Goal: Use online tool/utility: Utilize a website feature to perform a specific function

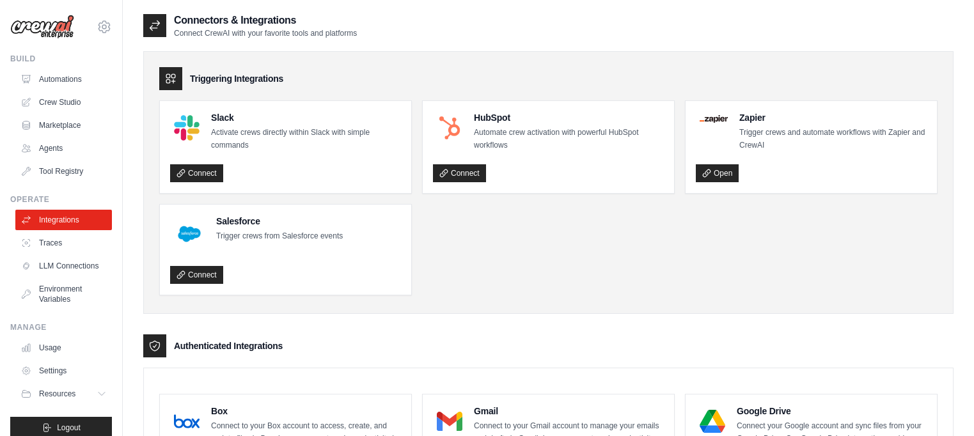
scroll to position [311, 0]
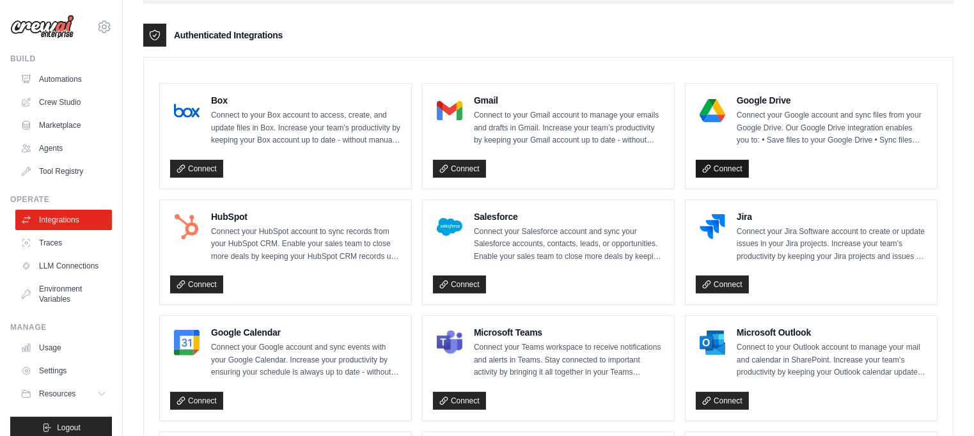
click at [721, 166] on link "Connect" at bounding box center [722, 169] width 53 height 18
click at [52, 97] on link "Crew Studio" at bounding box center [65, 102] width 97 height 20
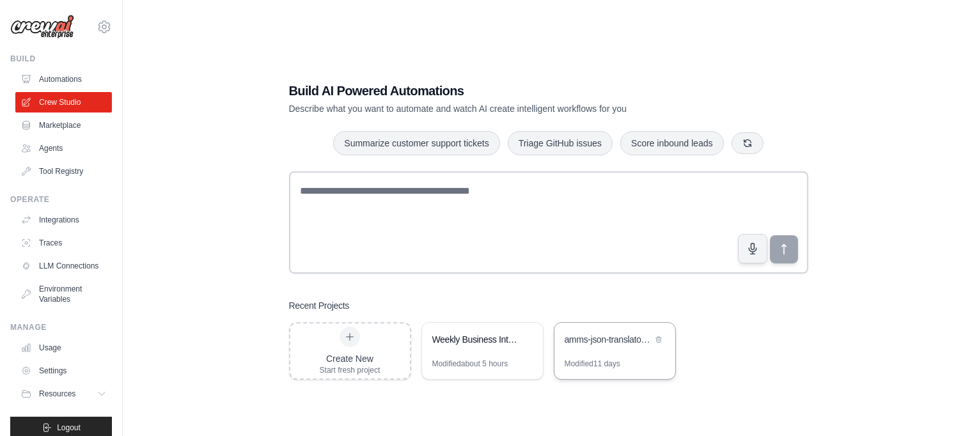
click at [597, 340] on div "amms-json-translator-crew" at bounding box center [609, 339] width 88 height 13
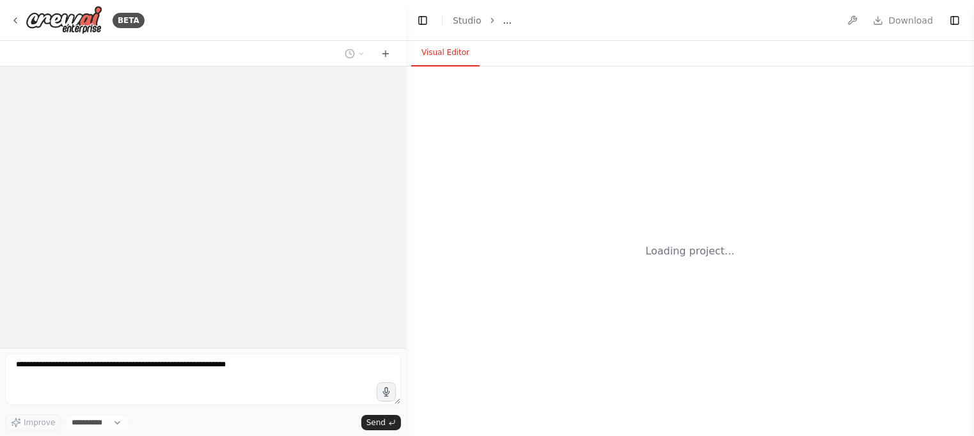
select select "****"
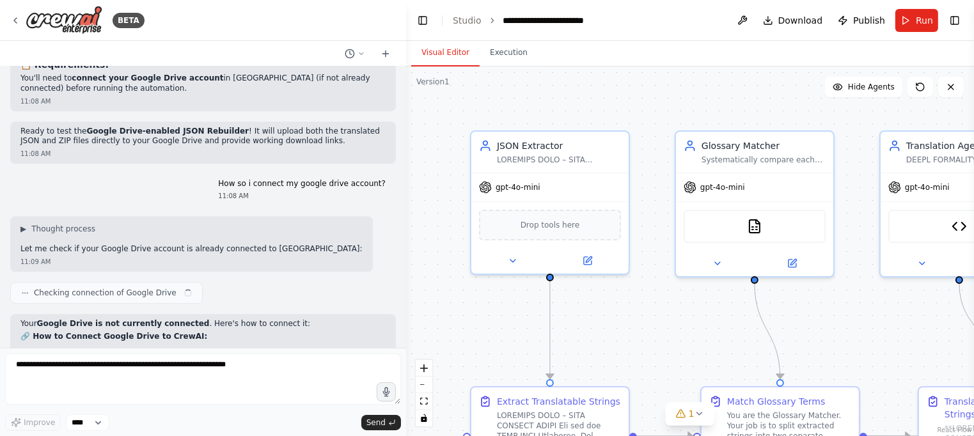
scroll to position [33019, 0]
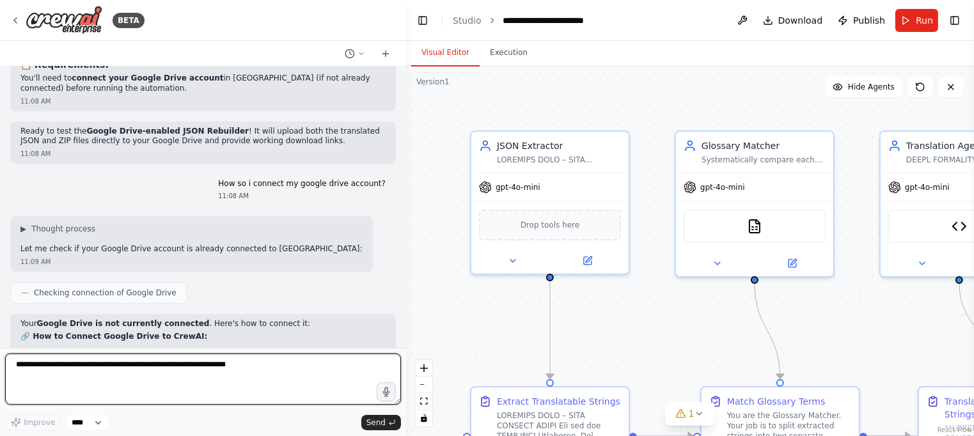
click at [226, 375] on textarea at bounding box center [203, 379] width 396 height 51
type textarea "**********"
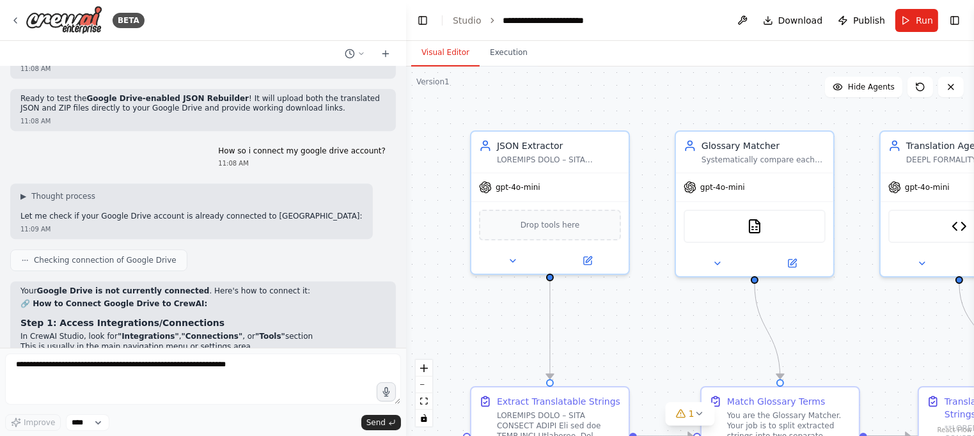
scroll to position [33094, 0]
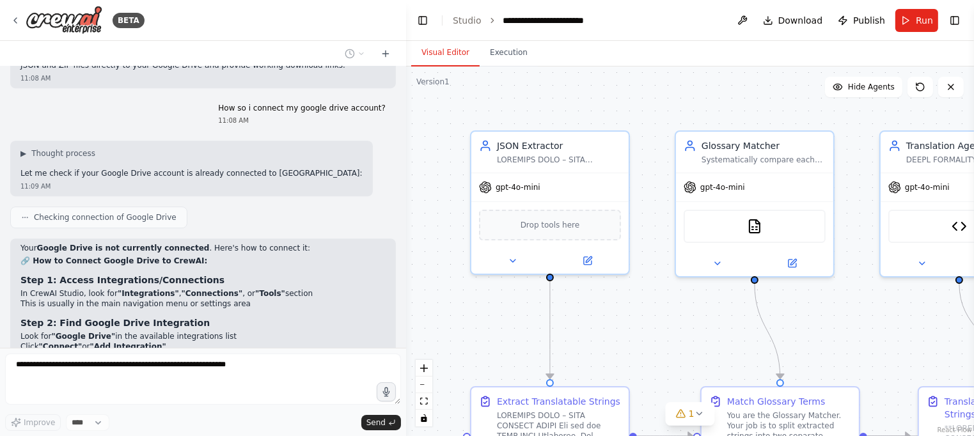
click at [450, 189] on div ".deletable-edge-delete-btn { width: 20px; height: 20px; border: 0px solid #ffff…" at bounding box center [690, 252] width 568 height 370
click at [423, 383] on button "zoom out" at bounding box center [424, 385] width 17 height 17
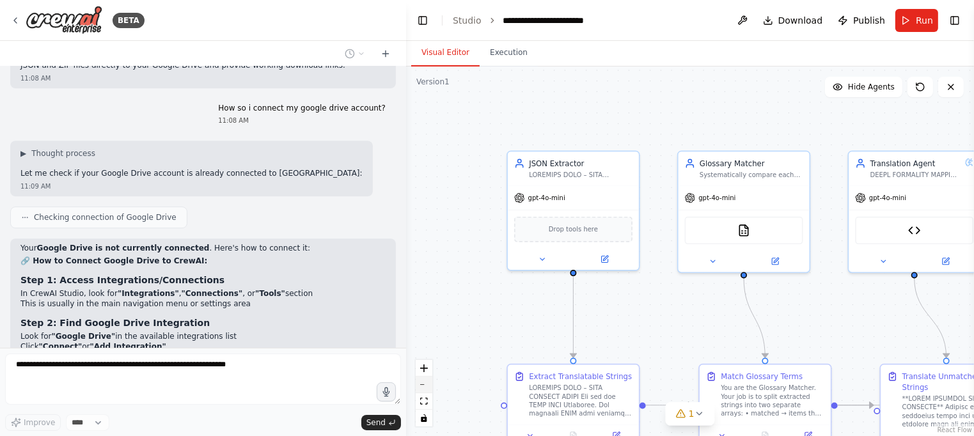
click at [423, 383] on button "zoom out" at bounding box center [424, 385] width 17 height 17
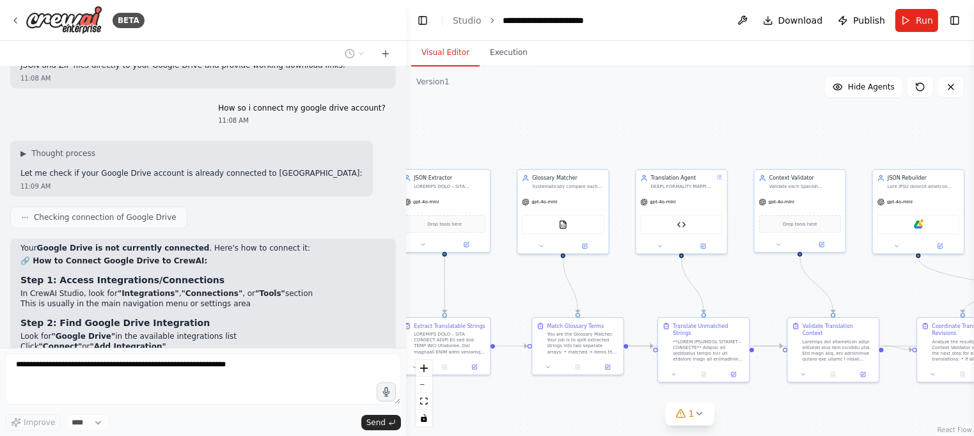
drag, startPoint x: 712, startPoint y: 118, endPoint x: 596, endPoint y: 109, distance: 116.1
click at [598, 110] on div ".deletable-edge-delete-btn { width: 20px; height: 20px; border: 0px solid #ffff…" at bounding box center [690, 252] width 568 height 370
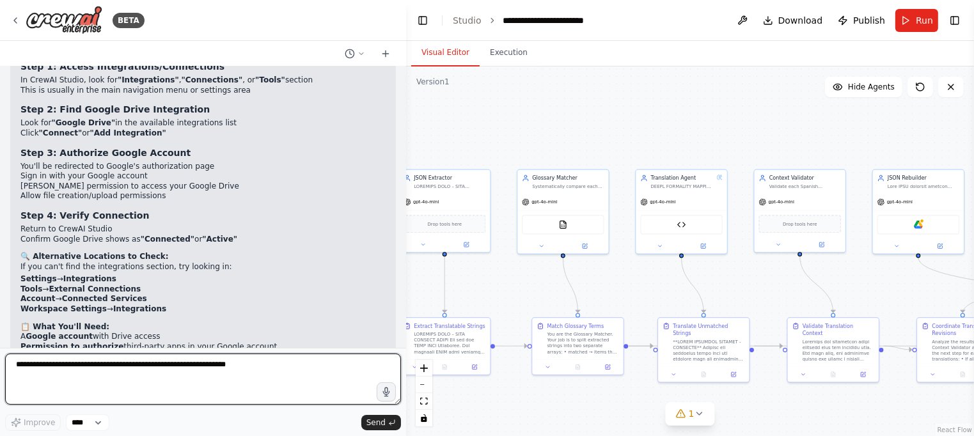
click at [406, 129] on div "BETA Hello! I'm the CrewAI assistant. What kind of automation do you want to bu…" at bounding box center [487, 218] width 974 height 436
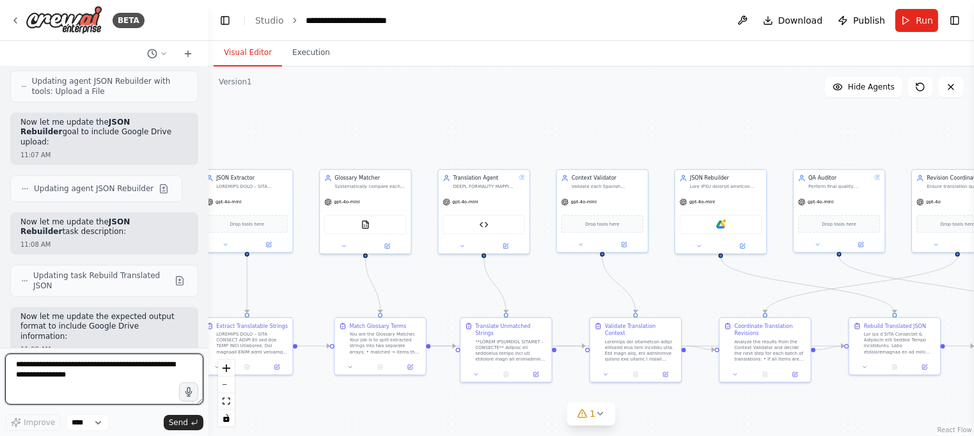
drag, startPoint x: 402, startPoint y: 128, endPoint x: 210, endPoint y: 118, distance: 192.8
click at [209, 120] on div "BETA Hello! I'm the CrewAI assistant. What kind of automation do you want to bu…" at bounding box center [487, 218] width 974 height 436
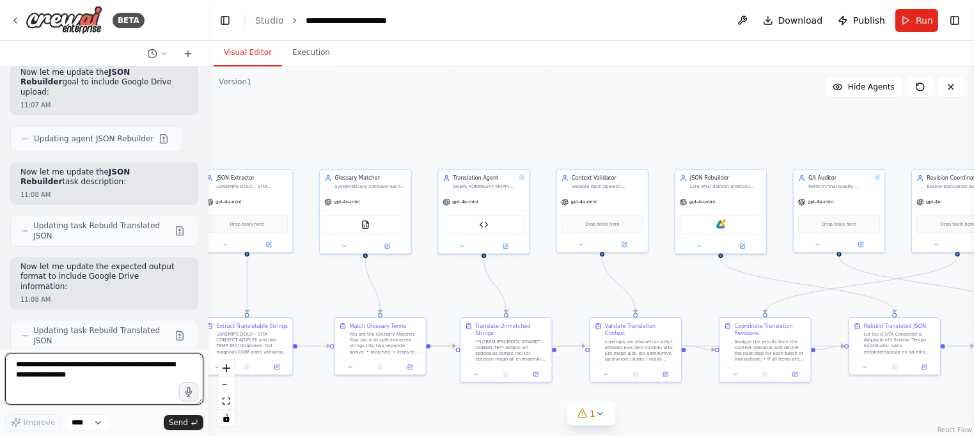
scroll to position [42814, 0]
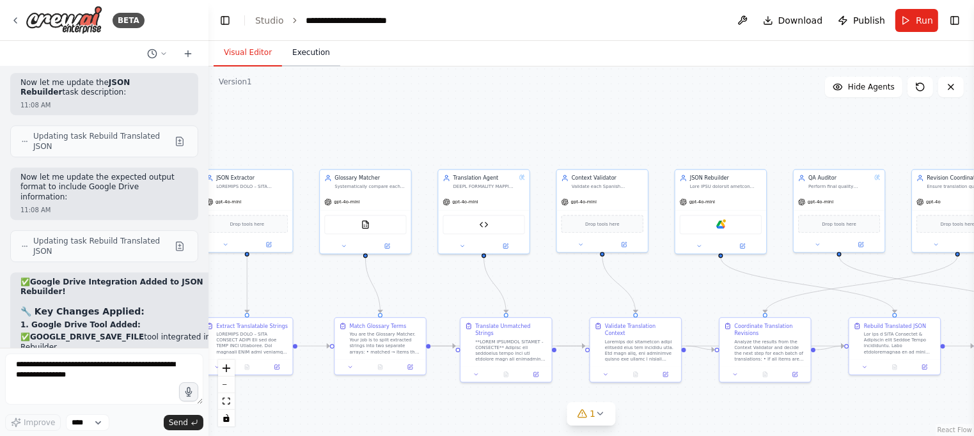
click at [306, 52] on button "Execution" at bounding box center [311, 53] width 58 height 27
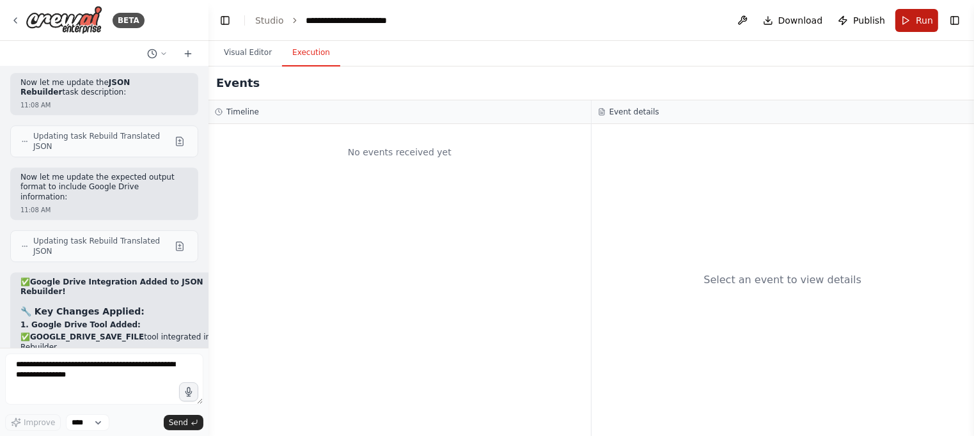
click at [908, 17] on button "Run" at bounding box center [917, 20] width 43 height 23
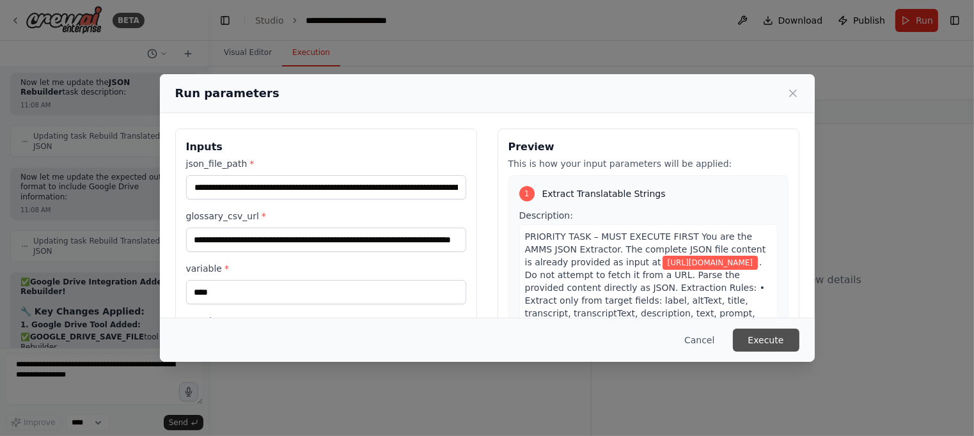
click at [782, 340] on button "Execute" at bounding box center [766, 340] width 67 height 23
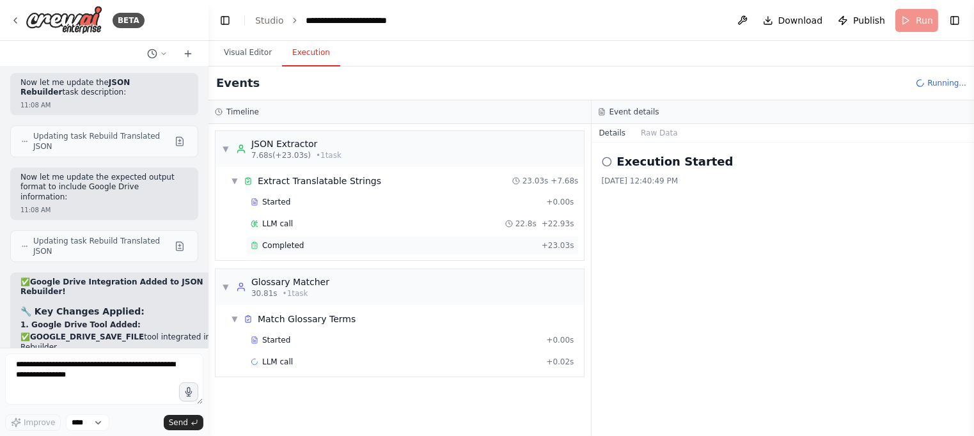
click at [464, 245] on div "Completed" at bounding box center [394, 246] width 286 height 10
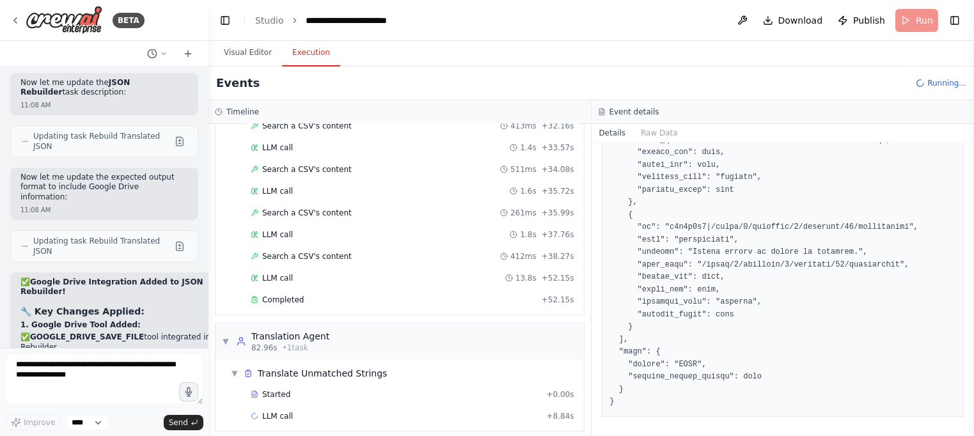
scroll to position [563, 0]
click at [335, 294] on div "Completed" at bounding box center [394, 299] width 286 height 10
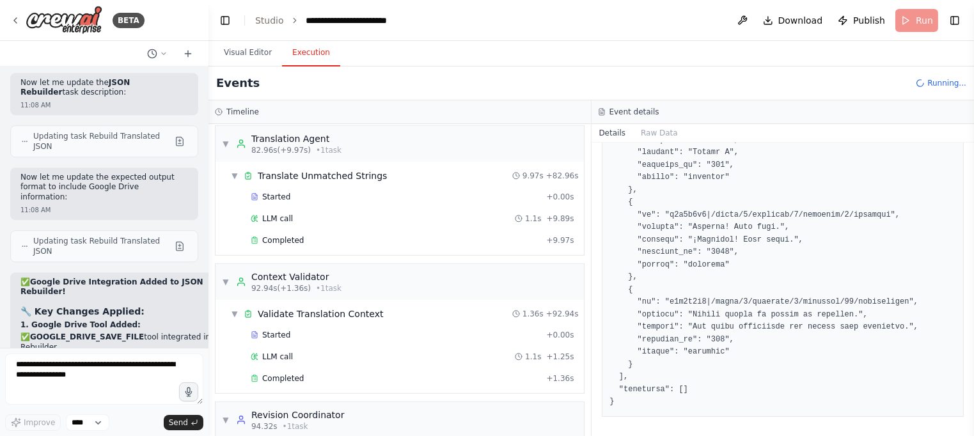
scroll to position [762, 0]
click at [379, 229] on div "Completed + 9.97s" at bounding box center [412, 238] width 333 height 19
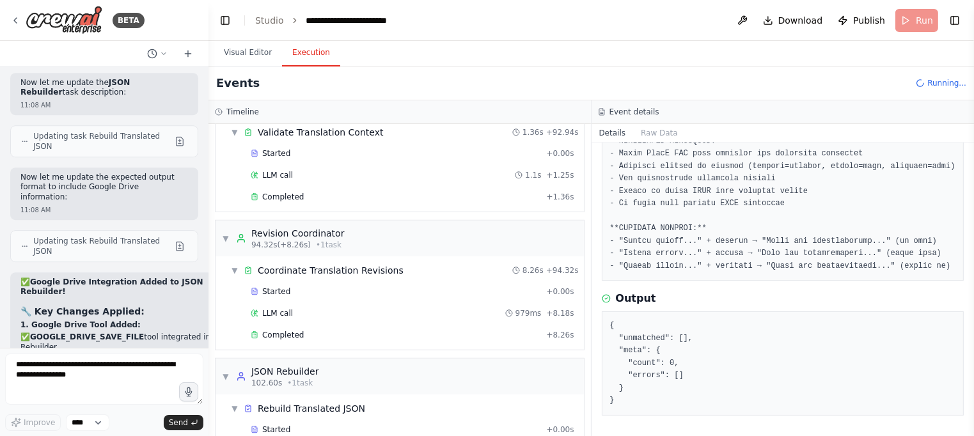
scroll to position [975, 0]
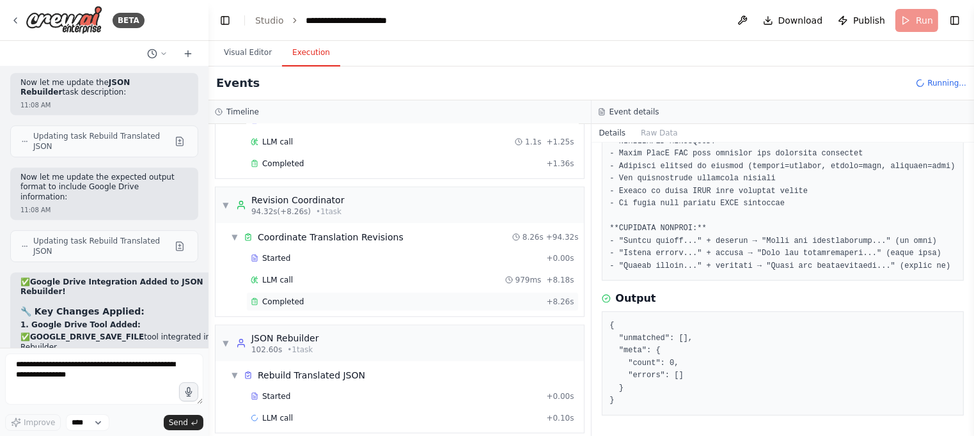
click at [479, 297] on div "Completed" at bounding box center [396, 302] width 290 height 10
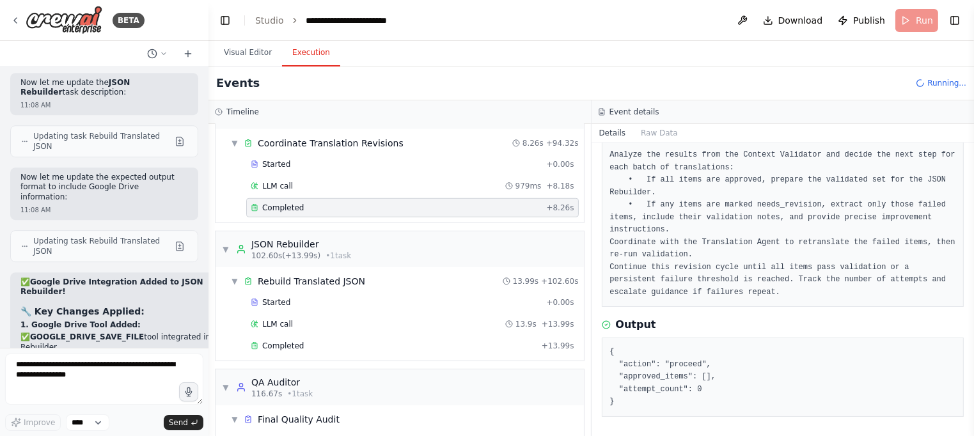
scroll to position [1090, 0]
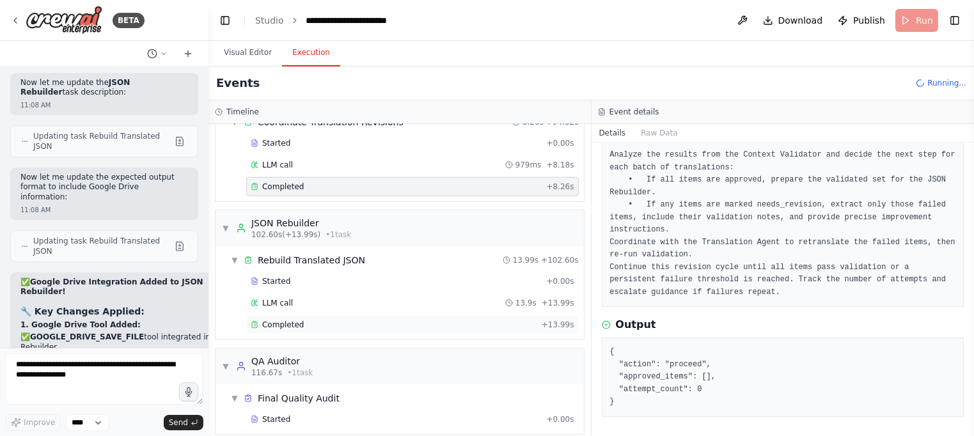
click at [406, 320] on div "Completed" at bounding box center [394, 325] width 286 height 10
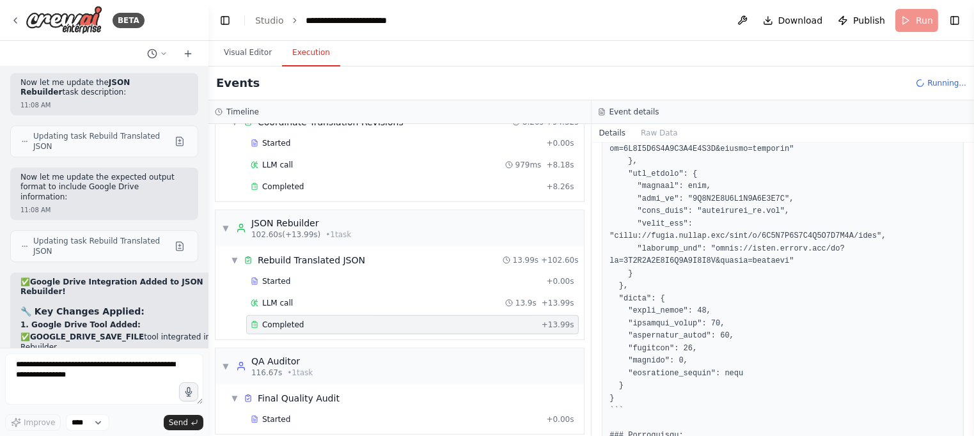
scroll to position [1287, 0]
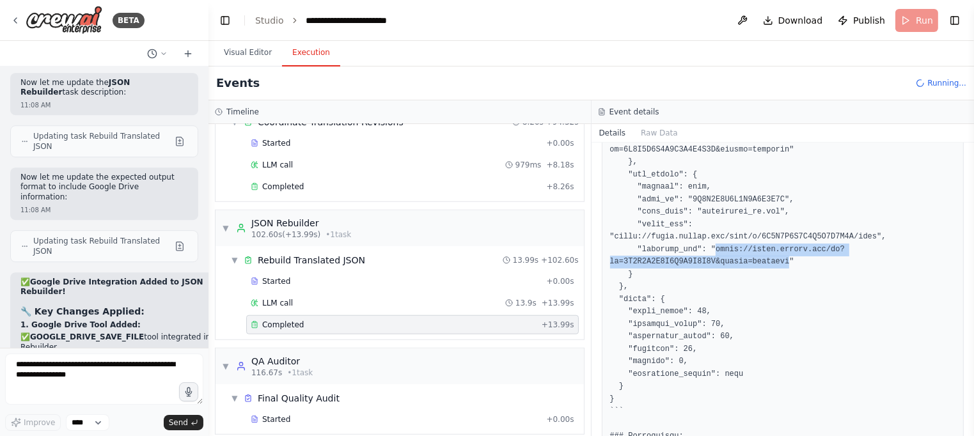
drag, startPoint x: 772, startPoint y: 258, endPoint x: 715, endPoint y: 248, distance: 57.7
click at [715, 248] on pre at bounding box center [783, 19] width 346 height 1048
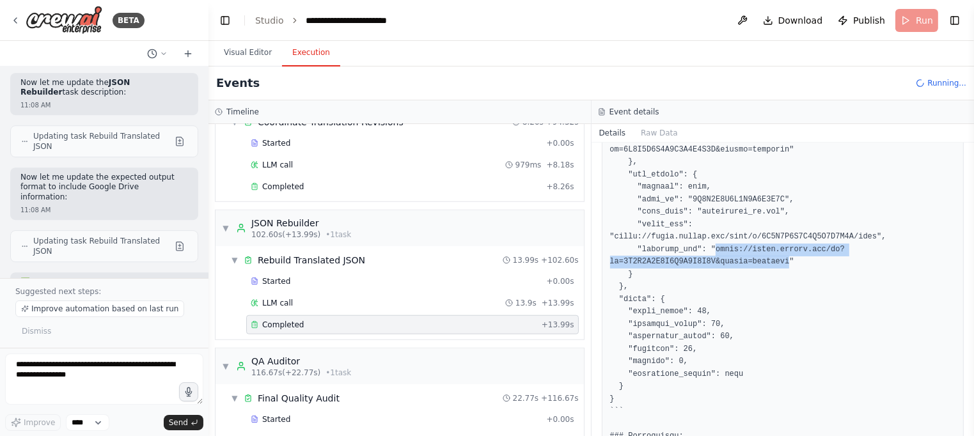
copy pre "https://drive.google.com/uc?id=9J8I7H6G5F4E3D2C1B0A&export=download"
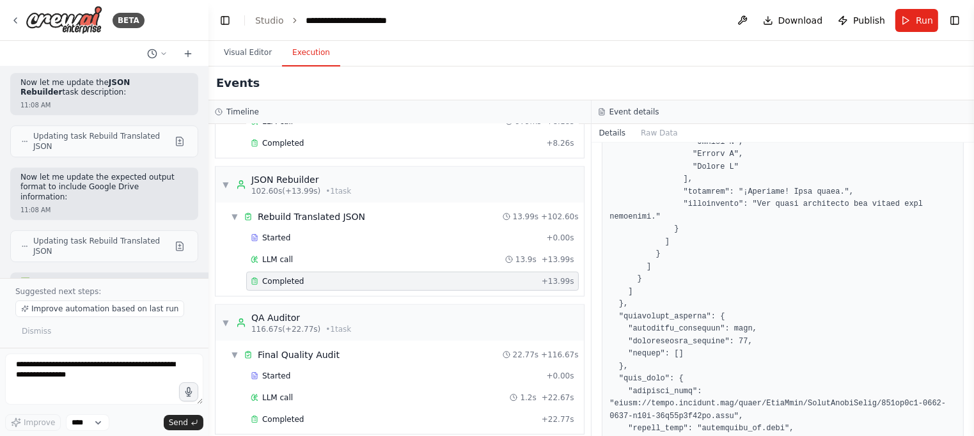
scroll to position [872, 0]
click at [328, 415] on div "Completed" at bounding box center [394, 420] width 286 height 10
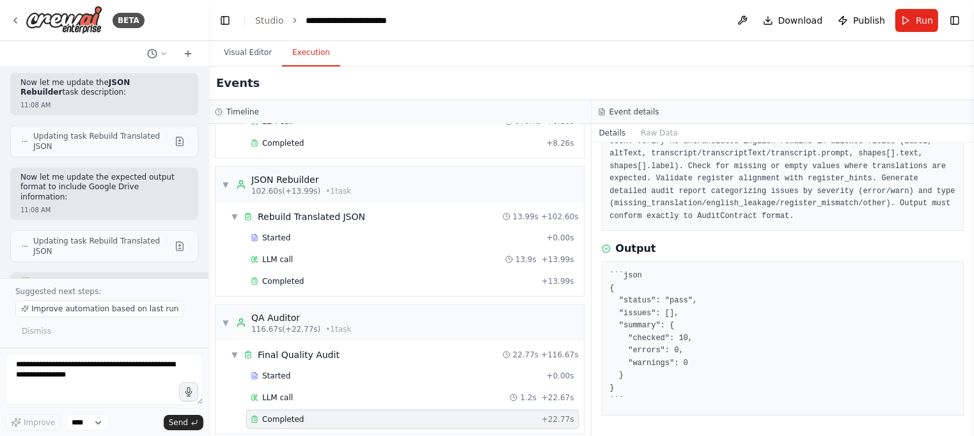
click at [387, 83] on div "Events" at bounding box center [592, 84] width 766 height 34
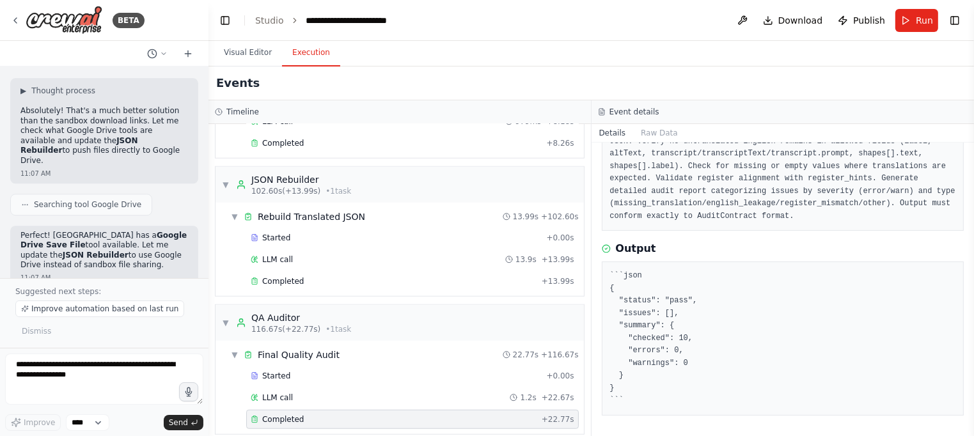
scroll to position [42883, 0]
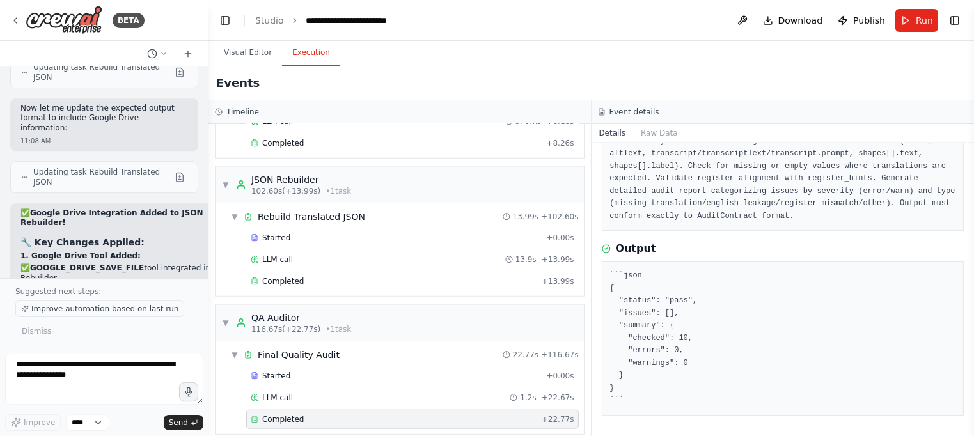
click at [99, 312] on span "Improve automation based on last run" at bounding box center [104, 309] width 147 height 10
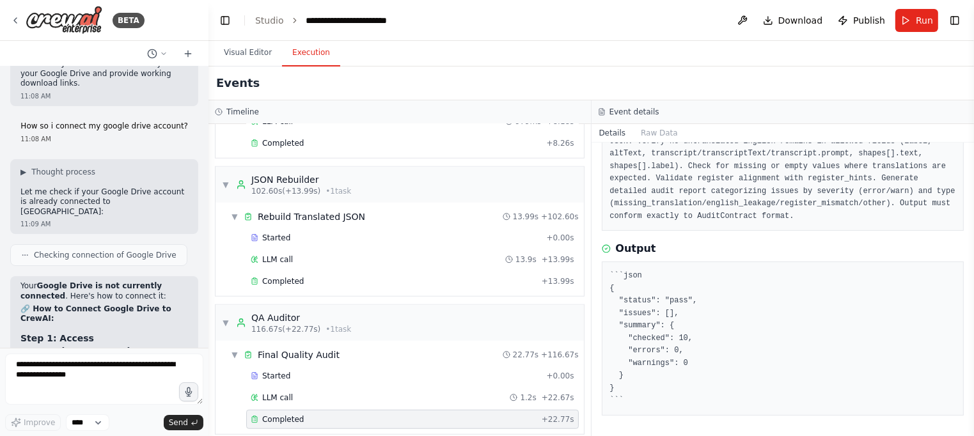
scroll to position [43550, 0]
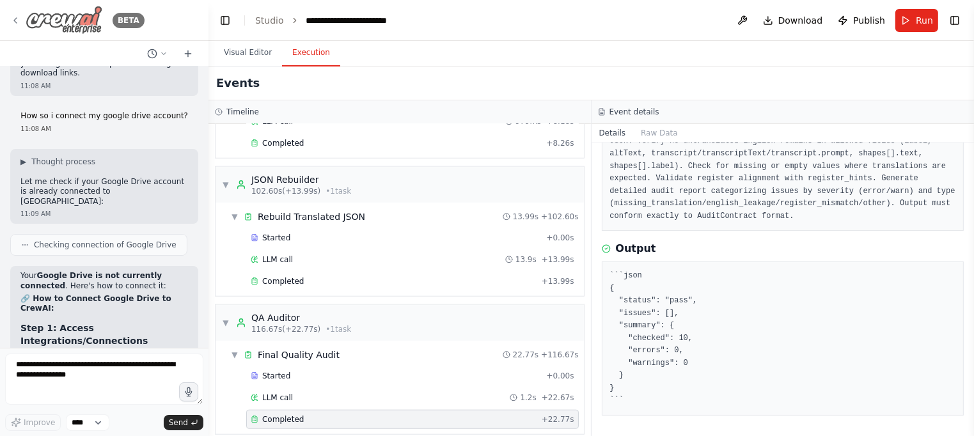
click at [14, 20] on icon at bounding box center [15, 20] width 3 height 5
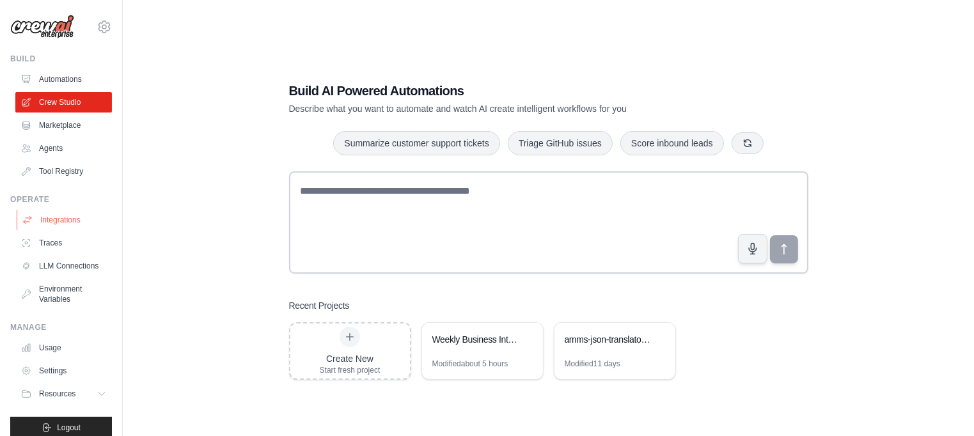
click at [65, 213] on link "Integrations" at bounding box center [65, 220] width 97 height 20
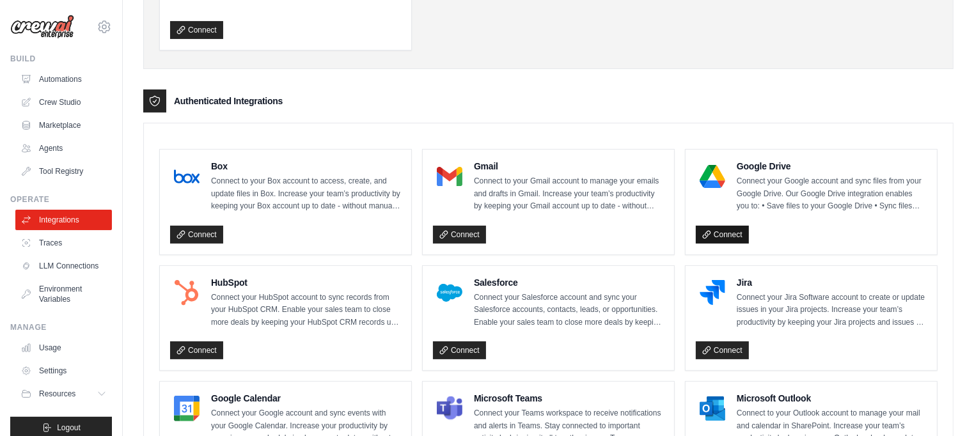
click at [729, 232] on link "Connect" at bounding box center [722, 235] width 53 height 18
